Goal: Information Seeking & Learning: Learn about a topic

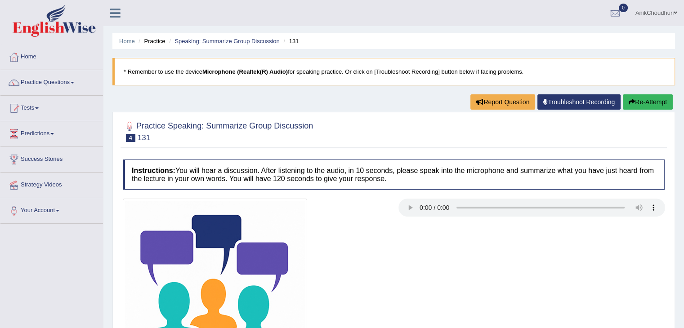
scroll to position [144, 0]
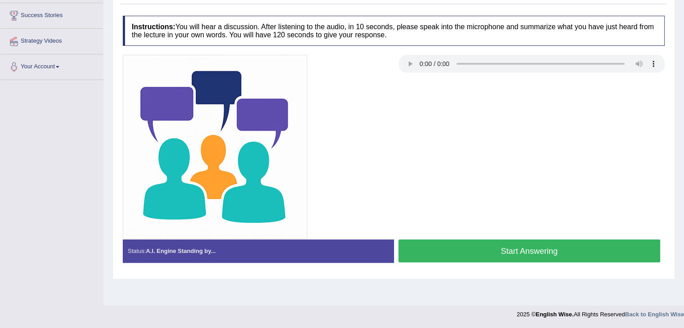
click at [529, 246] on button "Start Answering" at bounding box center [529, 251] width 262 height 23
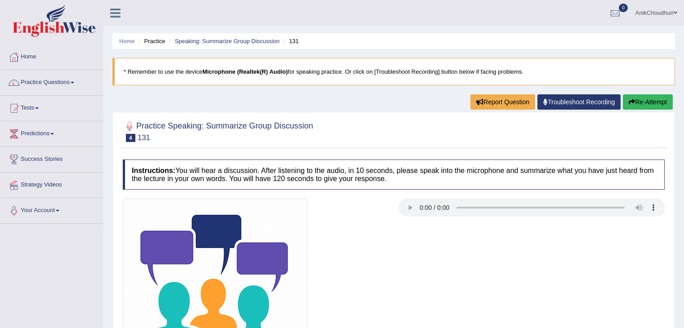
scroll to position [144, 0]
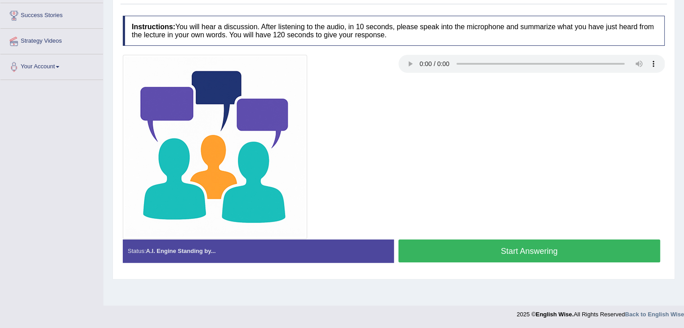
click at [527, 256] on button "Start Answering" at bounding box center [529, 251] width 262 height 23
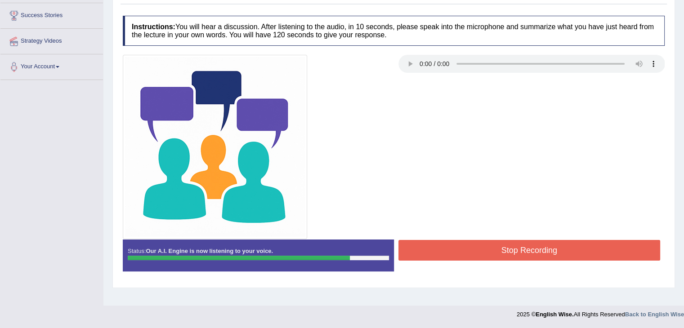
click at [527, 256] on button "Stop Recording" at bounding box center [529, 250] width 262 height 21
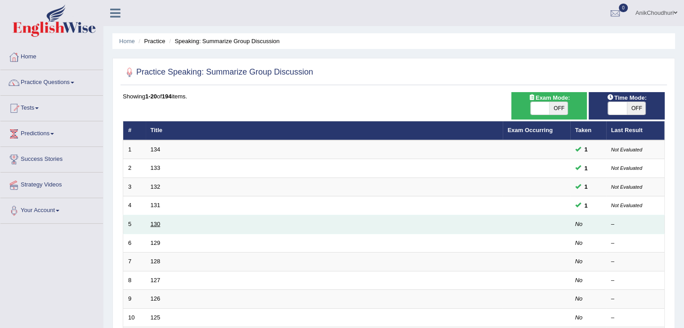
click at [156, 221] on link "130" at bounding box center [156, 224] width 10 height 7
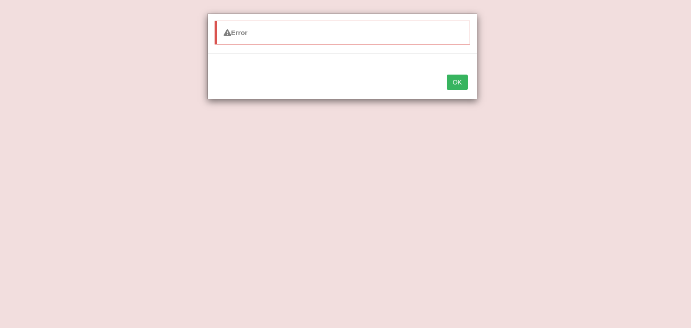
click at [453, 85] on button "OK" at bounding box center [457, 82] width 21 height 15
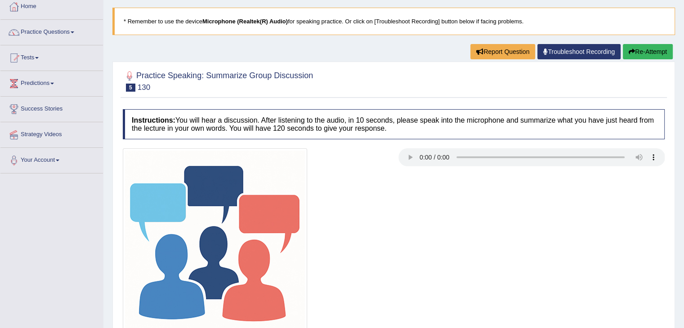
scroll to position [131, 0]
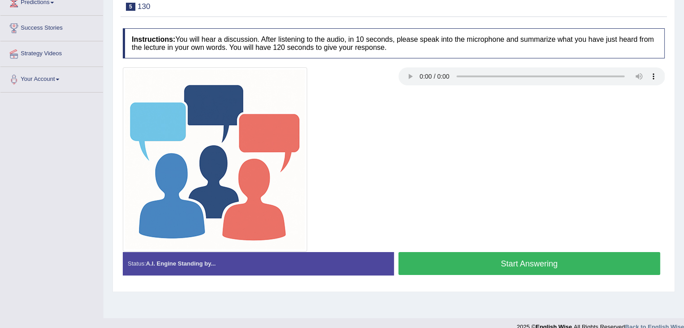
click at [552, 258] on button "Start Answering" at bounding box center [529, 263] width 262 height 23
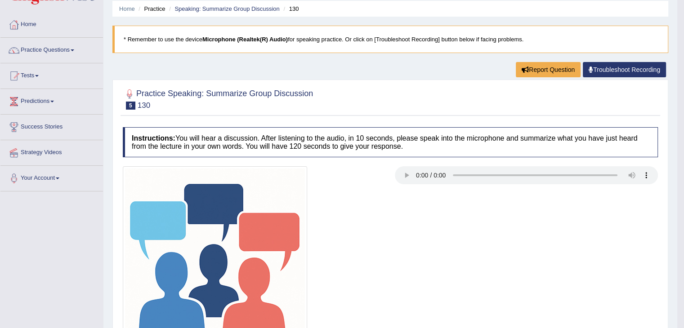
scroll to position [0, 0]
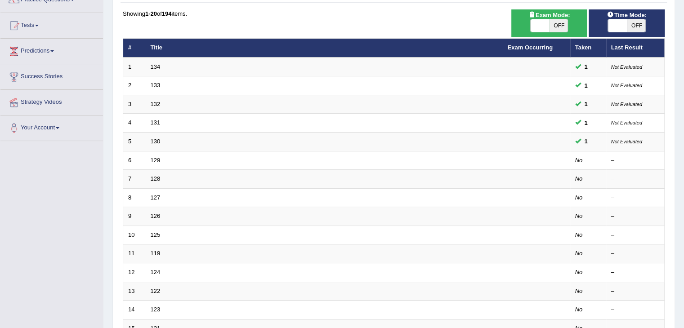
scroll to position [85, 0]
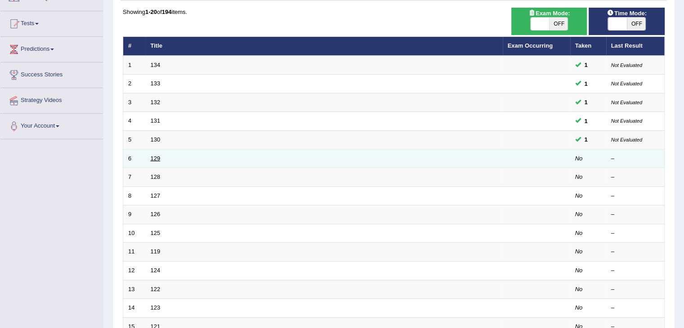
click at [157, 158] on link "129" at bounding box center [156, 158] width 10 height 7
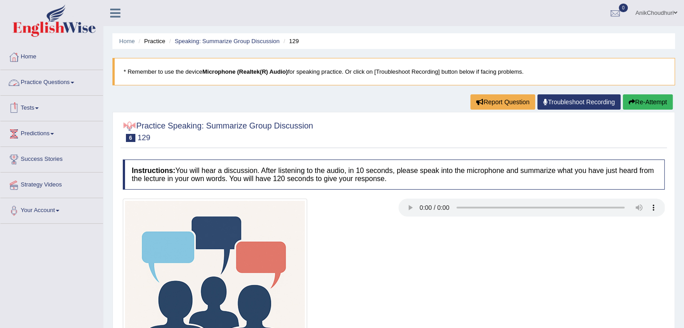
click at [44, 84] on link "Practice Questions" at bounding box center [51, 81] width 103 height 22
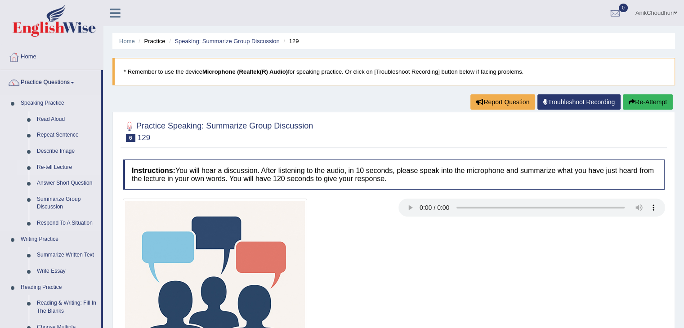
click at [60, 168] on link "Re-tell Lecture" at bounding box center [67, 168] width 68 height 16
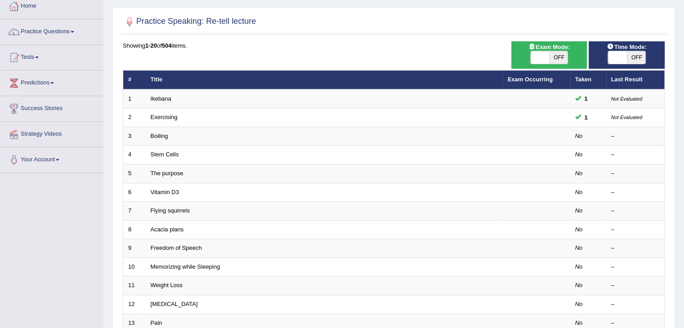
scroll to position [77, 0]
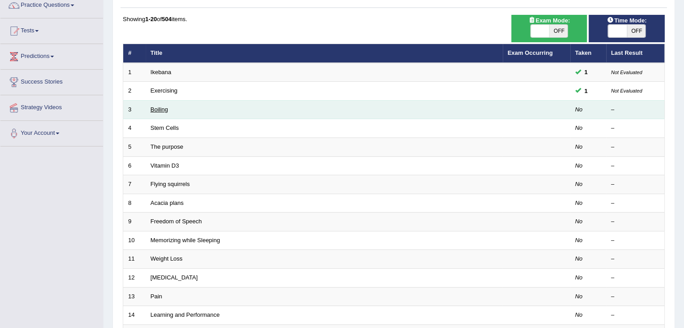
click at [156, 107] on link "Boiling" at bounding box center [160, 109] width 18 height 7
